Goal: Transaction & Acquisition: Purchase product/service

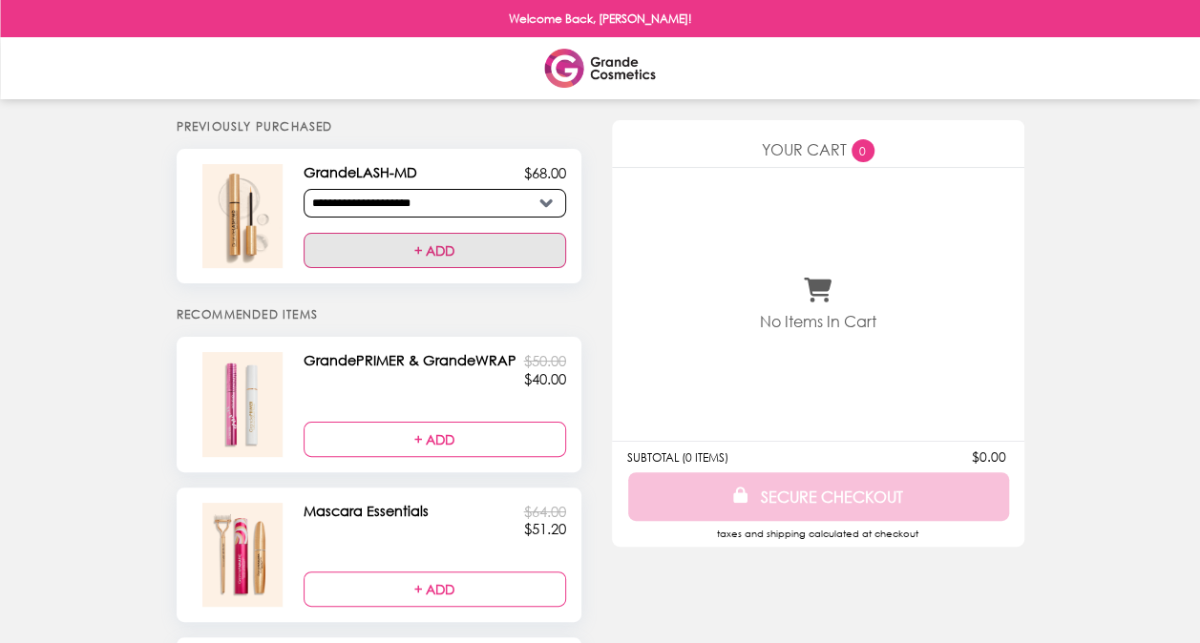
click at [441, 248] on button "+ ADD" at bounding box center [435, 250] width 262 height 35
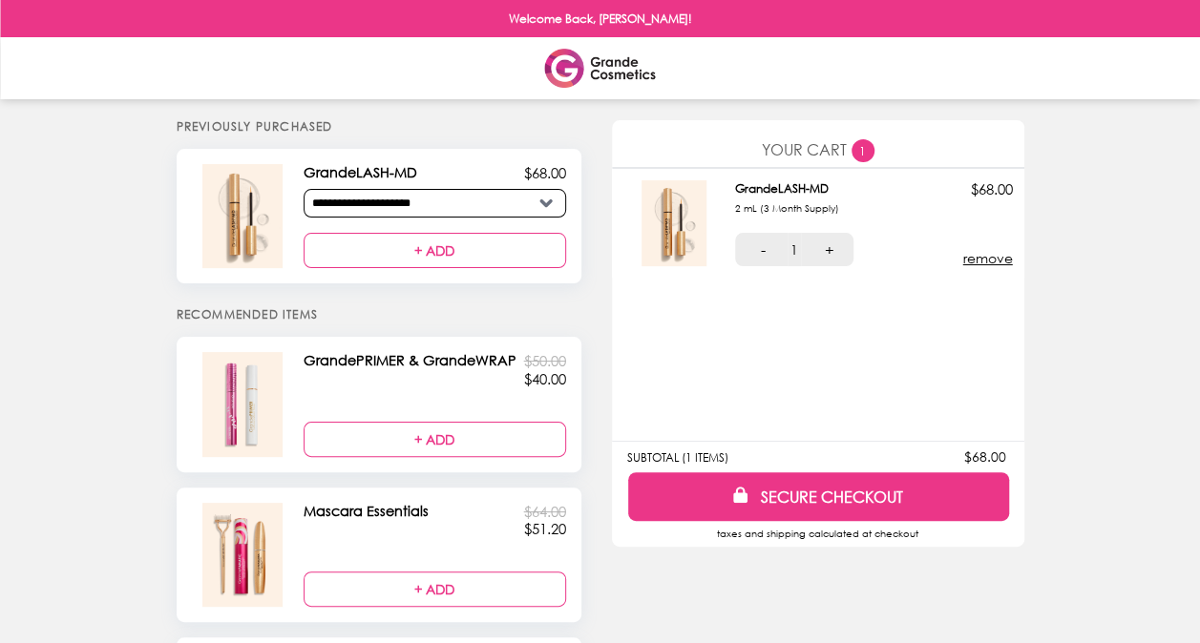
click at [574, 57] on img "Main" at bounding box center [600, 68] width 110 height 39
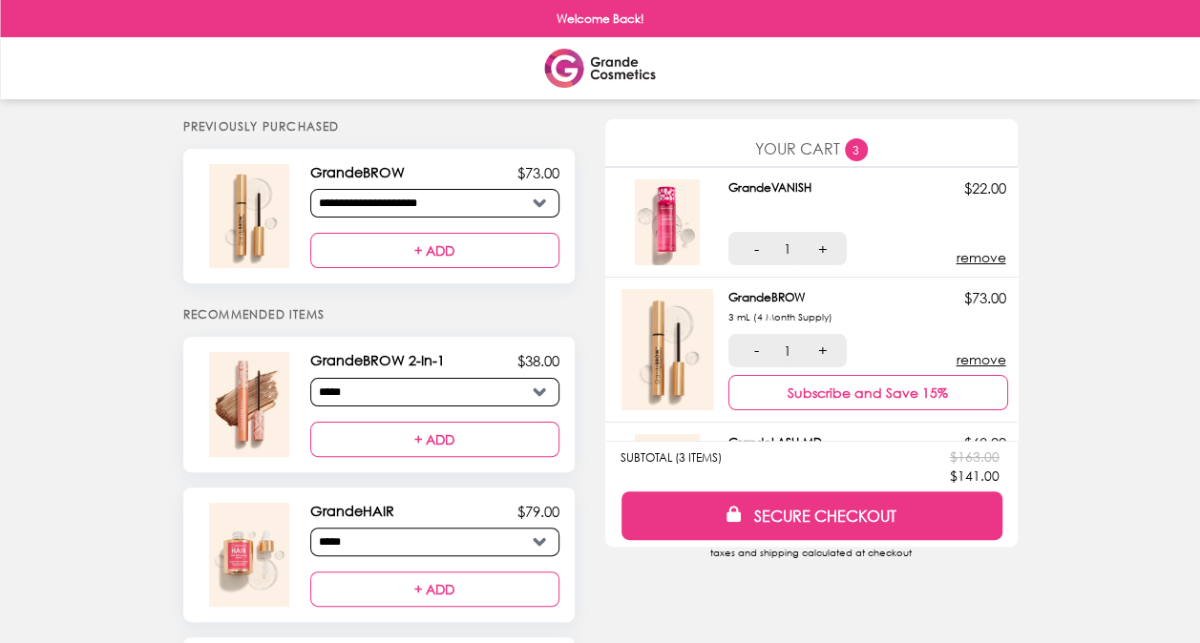
click at [991, 252] on button "remove" at bounding box center [981, 257] width 50 height 16
